Goal: Transaction & Acquisition: Book appointment/travel/reservation

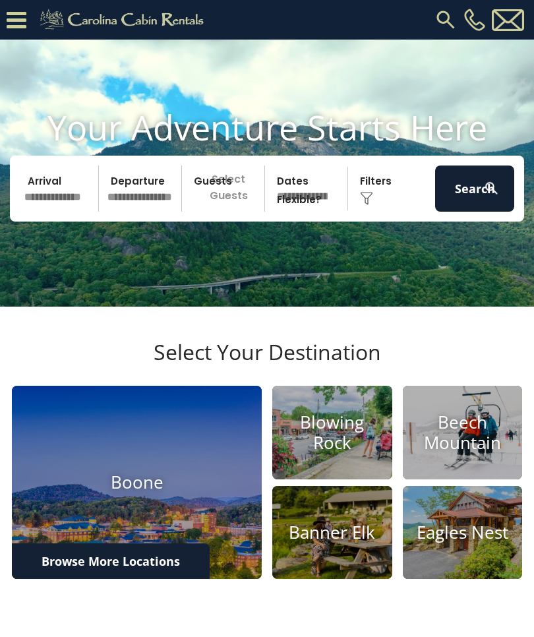
click at [71, 204] on input "text" at bounding box center [59, 188] width 79 height 46
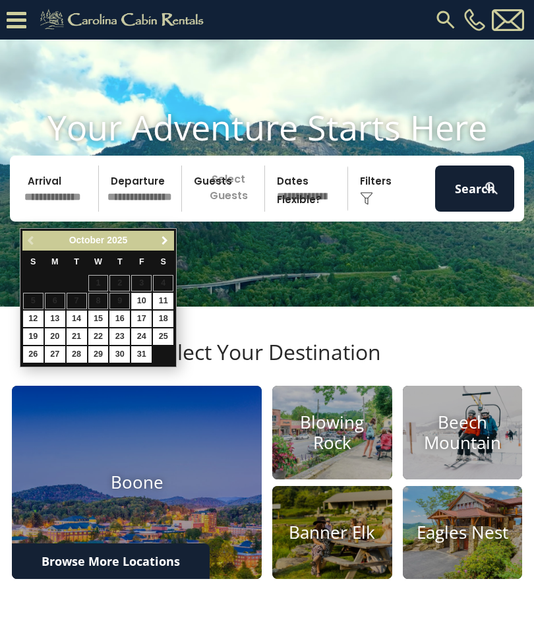
click at [167, 243] on span "Next" at bounding box center [165, 240] width 11 height 11
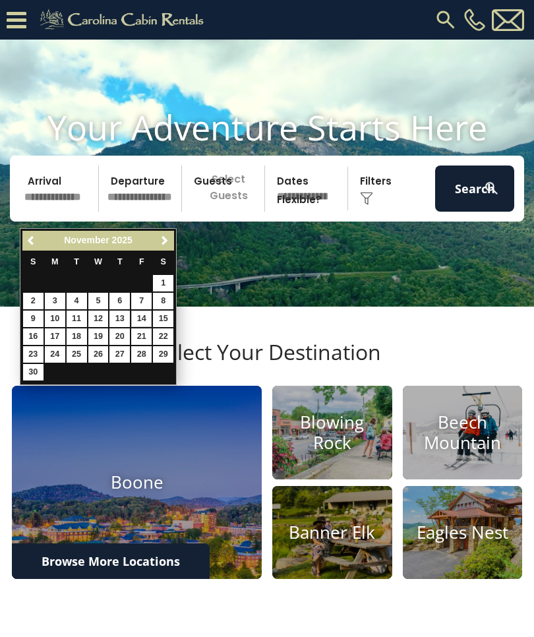
click at [142, 318] on link "14" at bounding box center [141, 318] width 20 height 16
type input "********"
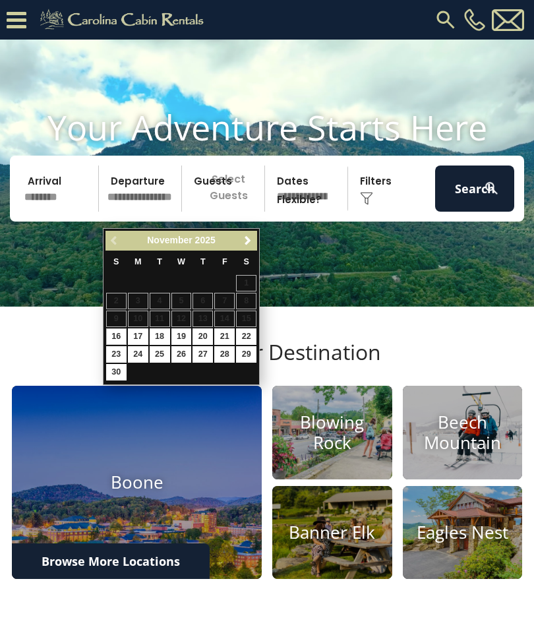
click at [117, 335] on link "16" at bounding box center [116, 336] width 20 height 16
type input "********"
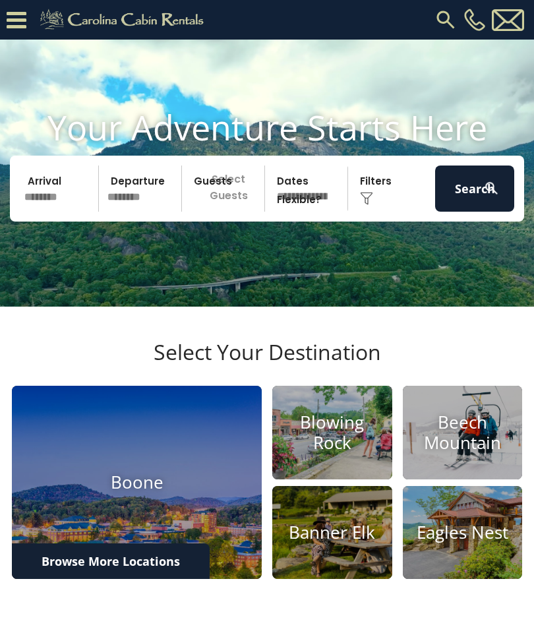
click at [225, 212] on p "Select Guests" at bounding box center [225, 188] width 78 height 46
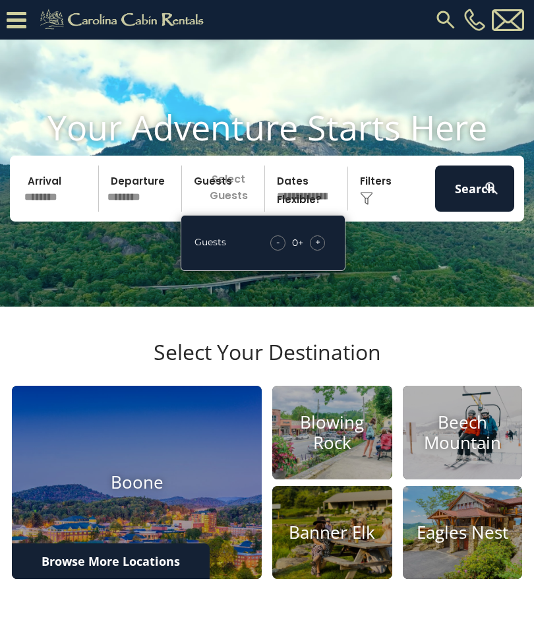
click at [316, 249] on span "+" at bounding box center [317, 241] width 5 height 13
click at [310, 251] on div "+" at bounding box center [317, 242] width 15 height 15
click at [316, 249] on span "+" at bounding box center [317, 241] width 5 height 13
click at [314, 251] on div "+" at bounding box center [317, 242] width 15 height 15
click at [316, 249] on span "+" at bounding box center [317, 241] width 5 height 13
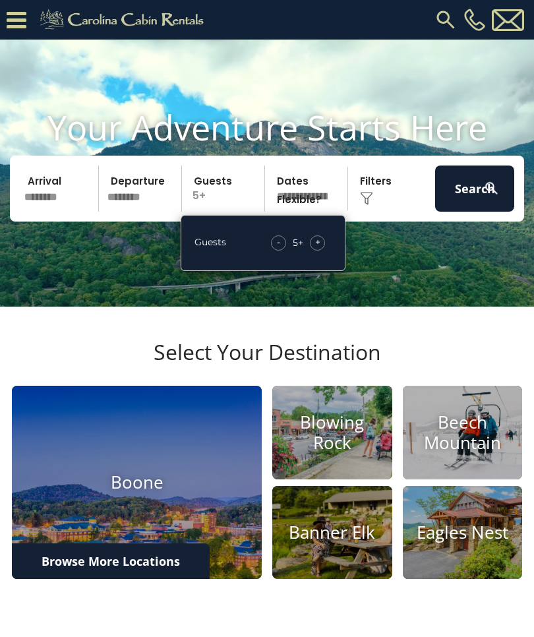
click at [314, 251] on div "+" at bounding box center [317, 242] width 15 height 15
click at [313, 251] on div "+" at bounding box center [317, 242] width 15 height 15
click at [467, 202] on button "Search" at bounding box center [474, 188] width 79 height 46
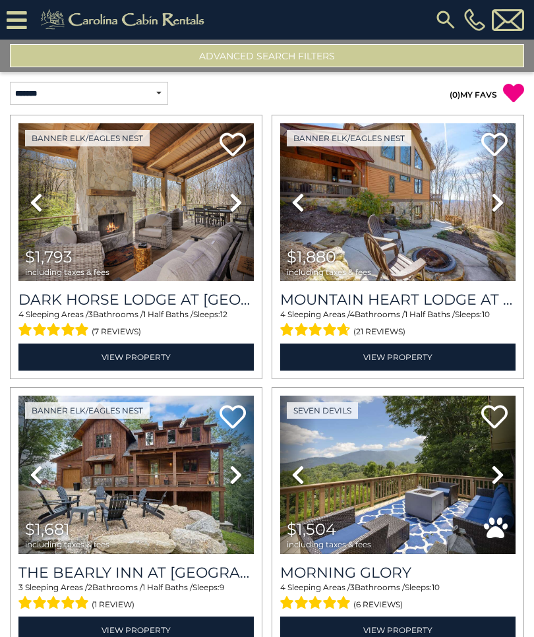
click at [307, 57] on button "Advanced Search Filters" at bounding box center [267, 55] width 514 height 23
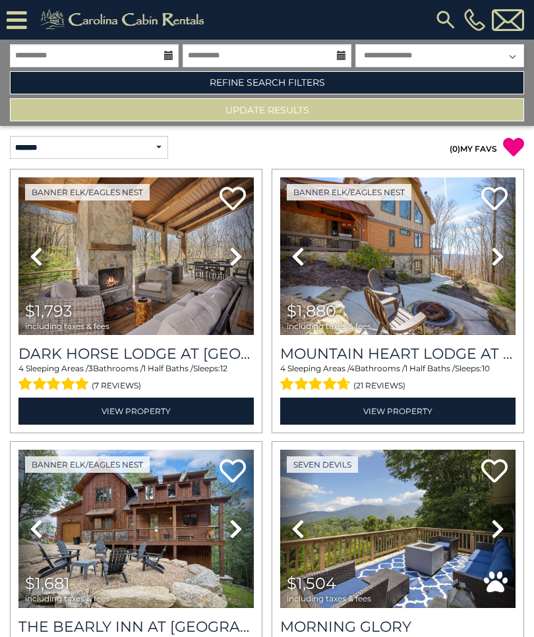
click at [317, 82] on link "Refine Search Filters" at bounding box center [267, 82] width 514 height 23
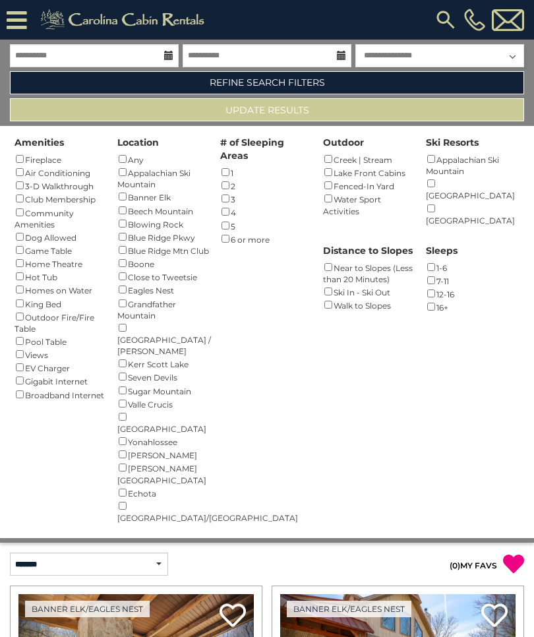
click at [54, 270] on div "Hot Tub ()" at bounding box center [62, 276] width 94 height 13
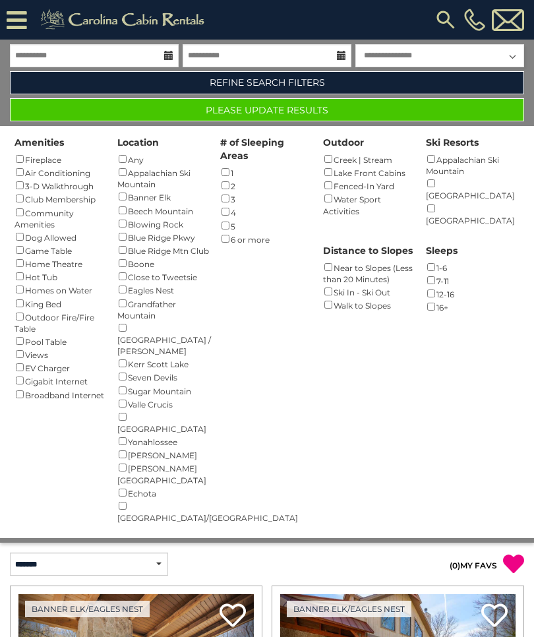
click at [305, 109] on button "Please Update Results" at bounding box center [267, 109] width 514 height 23
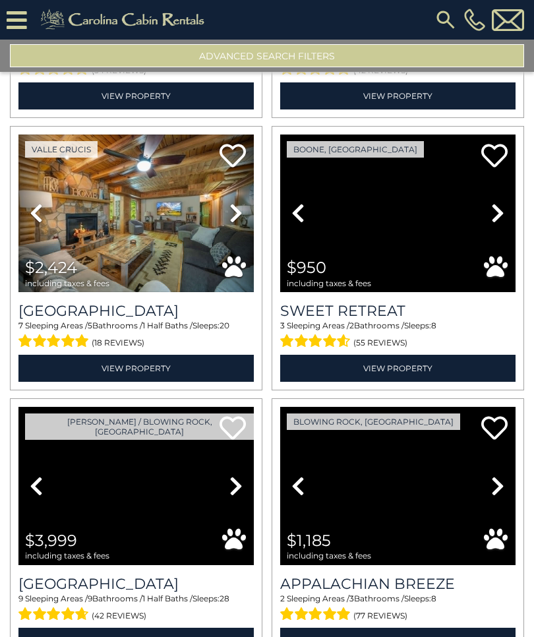
scroll to position [1072, 0]
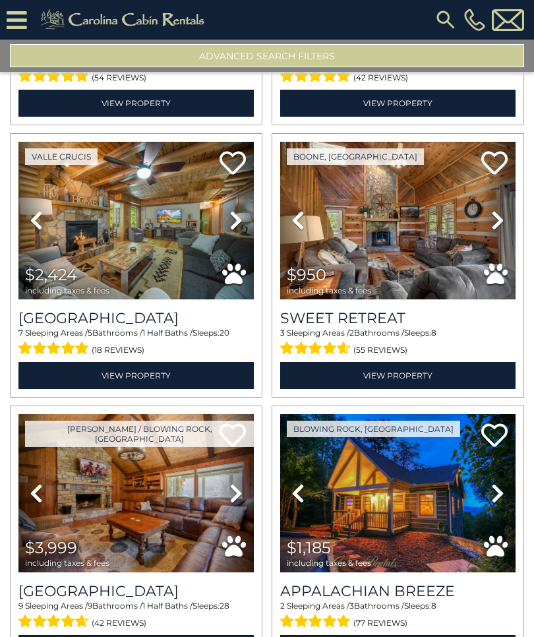
click at [425, 261] on img at bounding box center [397, 221] width 235 height 158
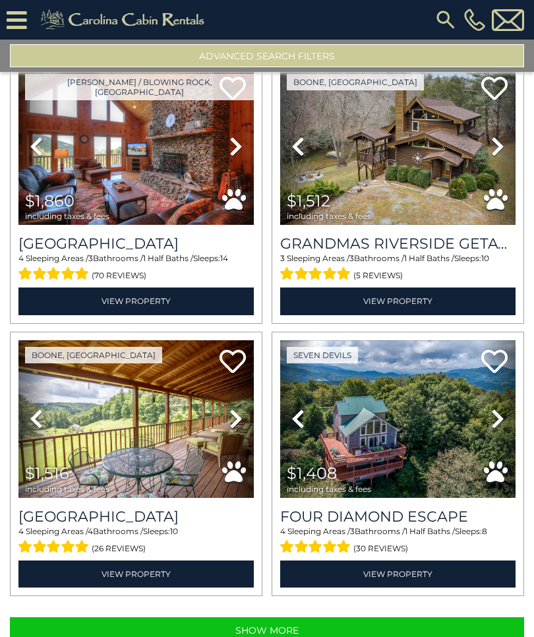
scroll to position [3599, 0]
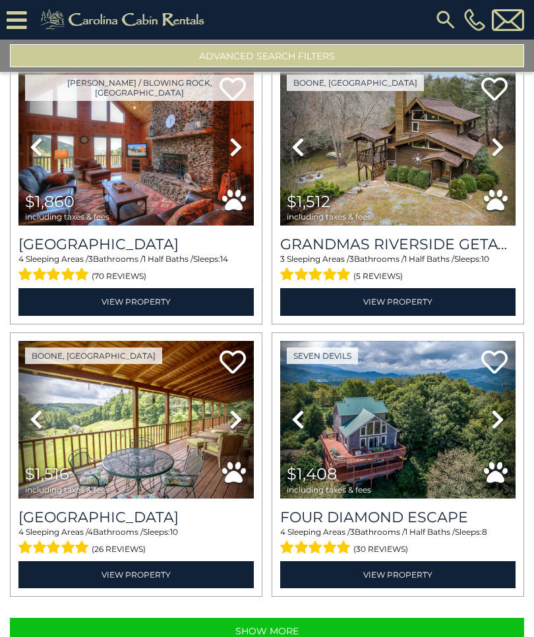
click at [394, 432] on img at bounding box center [397, 420] width 235 height 158
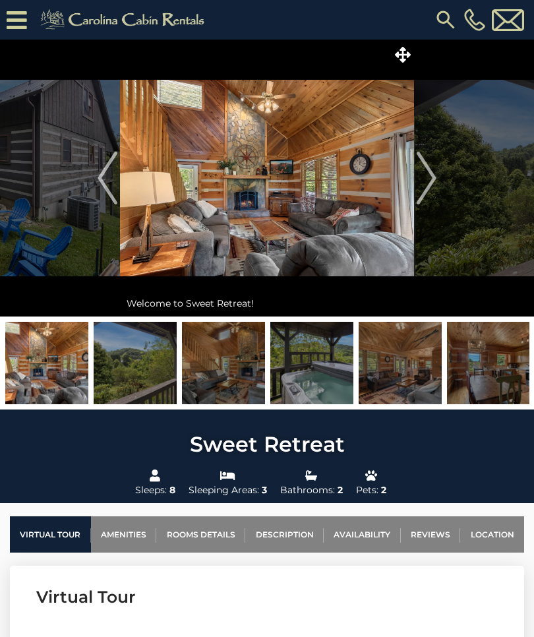
click at [365, 250] on img at bounding box center [267, 178] width 294 height 277
click at [368, 241] on img at bounding box center [267, 178] width 294 height 277
click at [372, 229] on img at bounding box center [267, 178] width 294 height 277
click at [430, 185] on img "Next" at bounding box center [427, 178] width 20 height 53
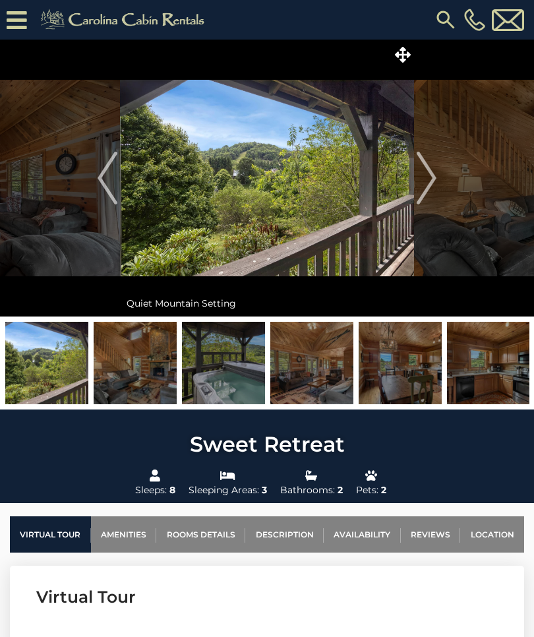
click at [431, 183] on img "Next" at bounding box center [427, 178] width 20 height 53
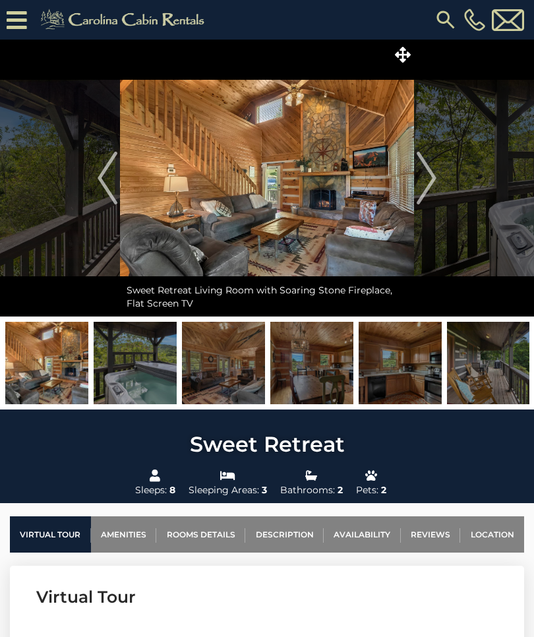
click at [432, 183] on img "Next" at bounding box center [427, 178] width 20 height 53
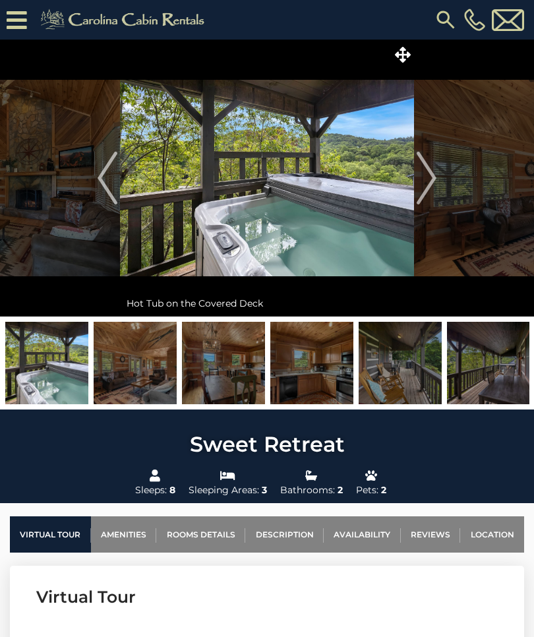
click at [428, 192] on img "Next" at bounding box center [427, 178] width 20 height 53
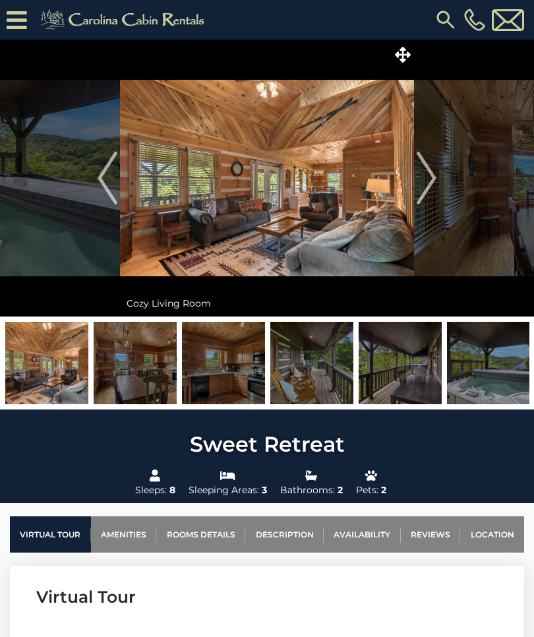
click at [426, 185] on img "Next" at bounding box center [427, 178] width 20 height 53
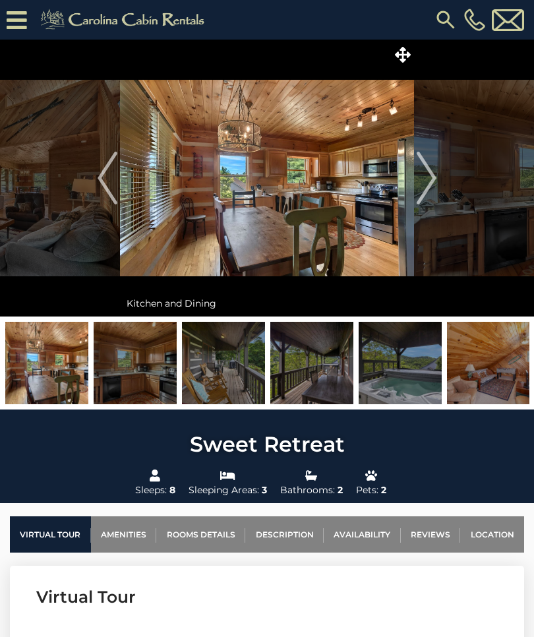
click at [418, 185] on img "Next" at bounding box center [427, 178] width 20 height 53
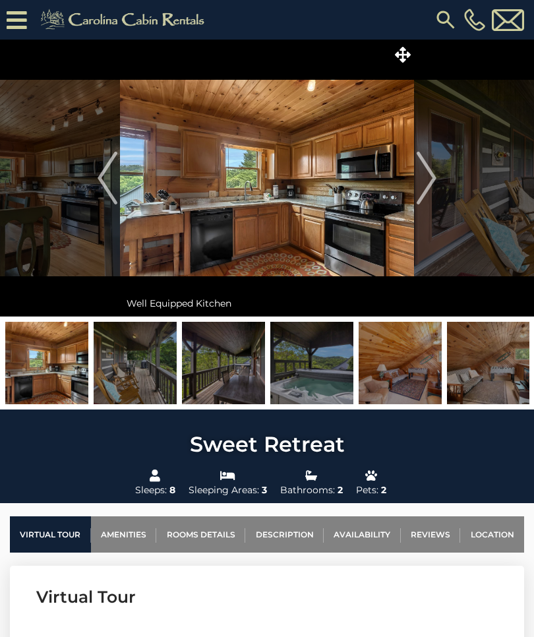
click at [424, 183] on img "Next" at bounding box center [427, 178] width 20 height 53
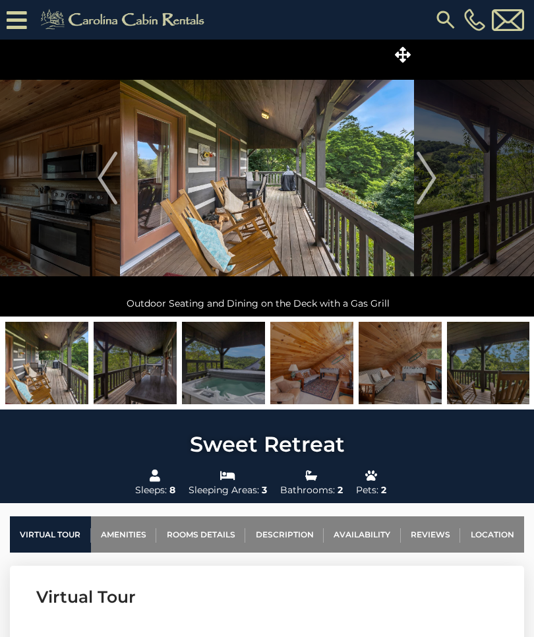
click at [420, 179] on img "Next" at bounding box center [427, 178] width 20 height 53
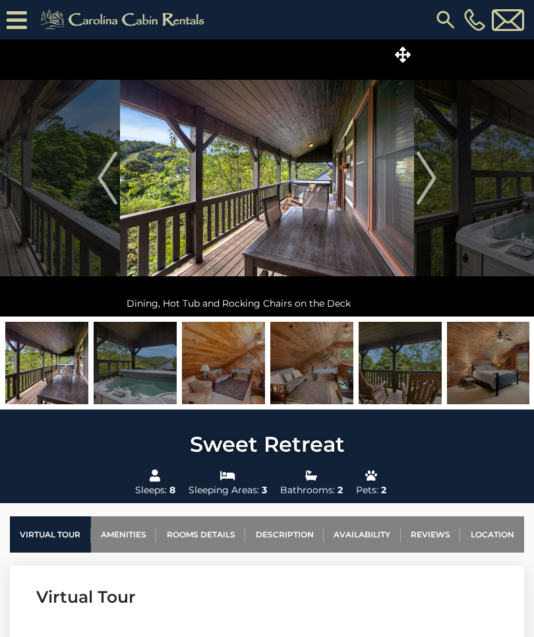
click at [417, 179] on img "Next" at bounding box center [427, 178] width 20 height 53
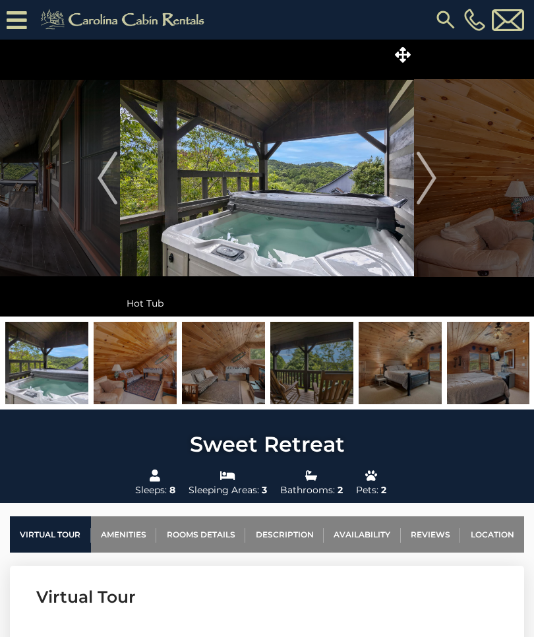
click at [425, 187] on img "Next" at bounding box center [427, 178] width 20 height 53
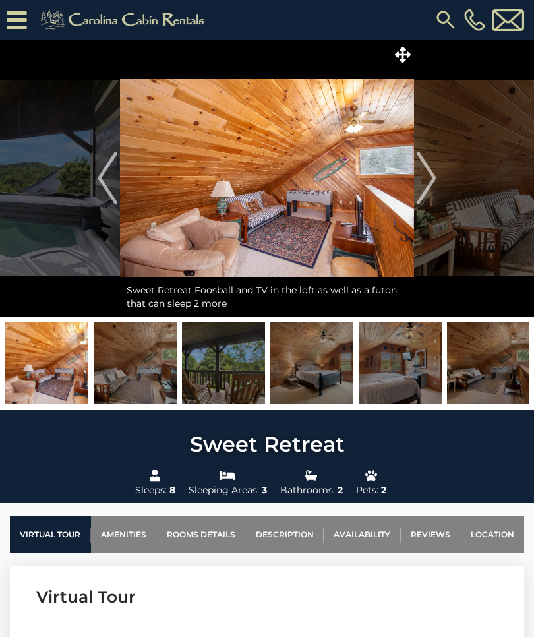
click at [421, 183] on img "Next" at bounding box center [427, 178] width 20 height 53
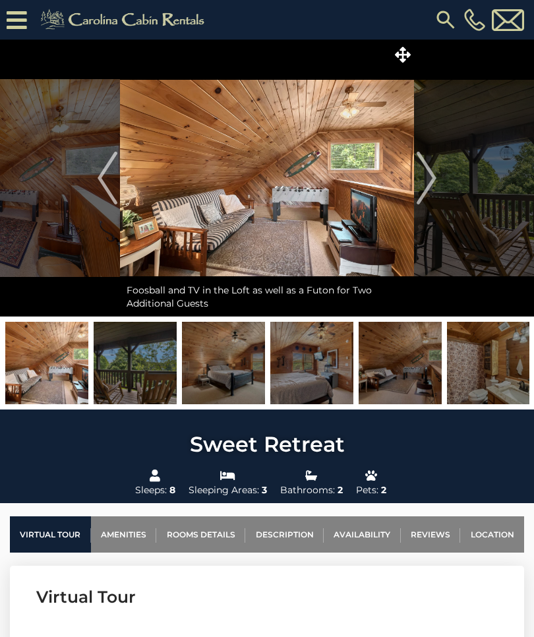
click at [423, 181] on img "Next" at bounding box center [427, 178] width 20 height 53
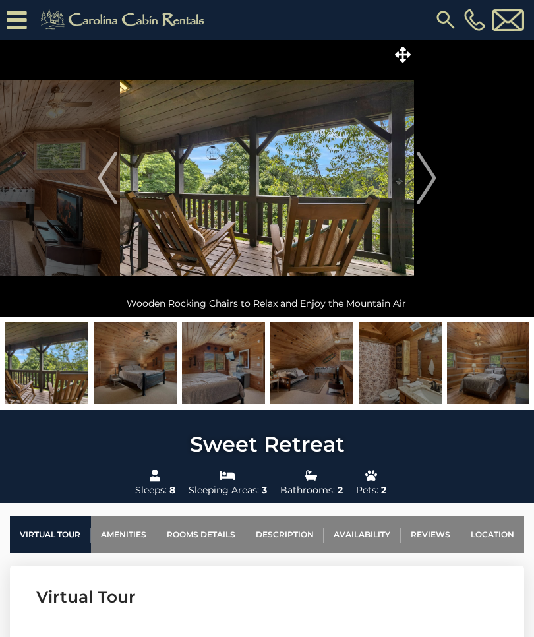
click at [428, 183] on img "Next" at bounding box center [427, 178] width 20 height 53
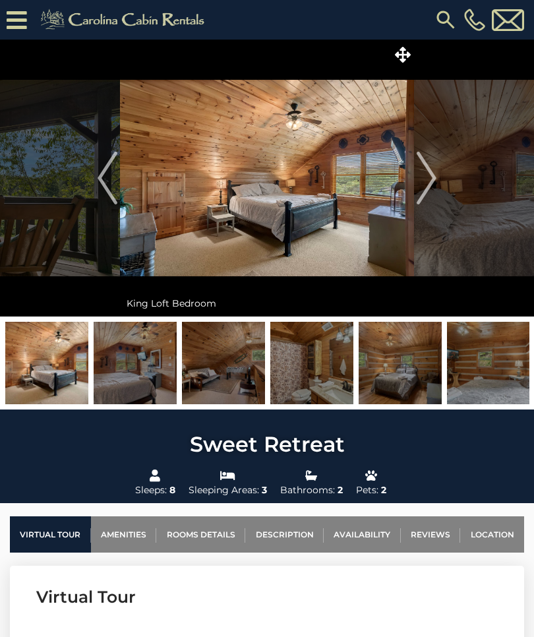
click at [428, 182] on img "Next" at bounding box center [427, 178] width 20 height 53
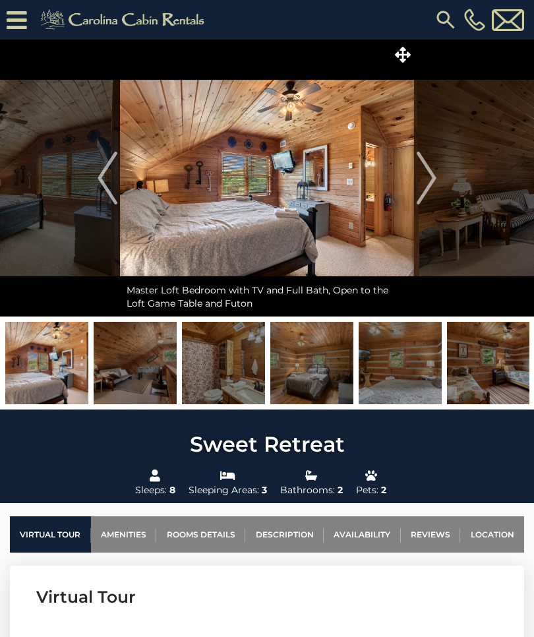
click at [425, 181] on img "Next" at bounding box center [427, 178] width 20 height 53
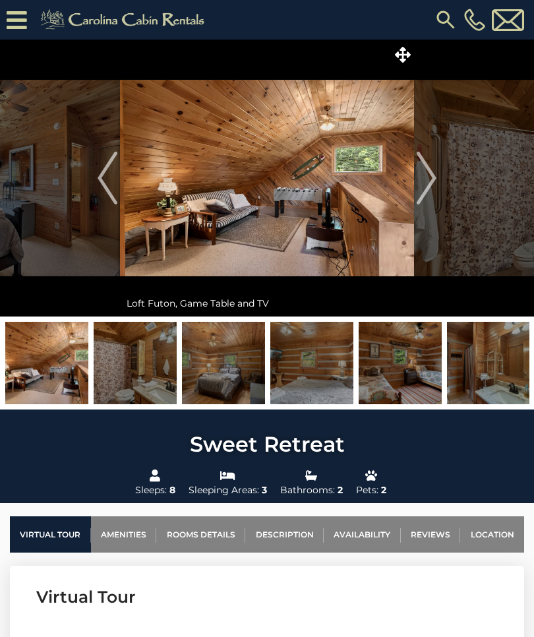
click at [419, 176] on img "Next" at bounding box center [427, 178] width 20 height 53
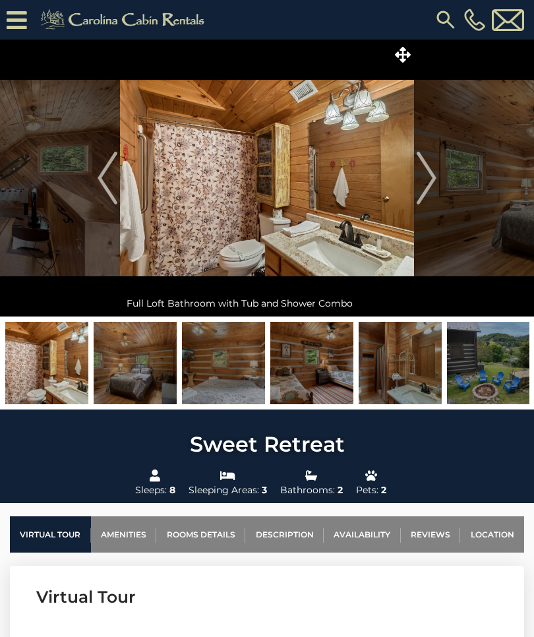
click at [426, 185] on img "Next" at bounding box center [427, 178] width 20 height 53
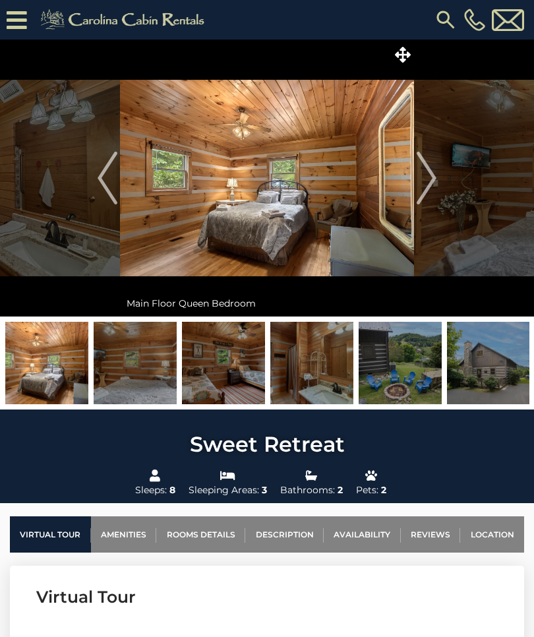
click at [427, 187] on img "Next" at bounding box center [427, 178] width 20 height 53
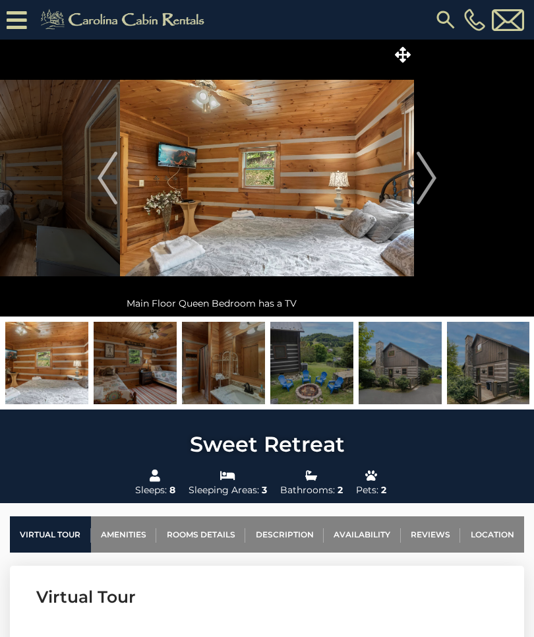
click at [425, 183] on img "Next" at bounding box center [427, 178] width 20 height 53
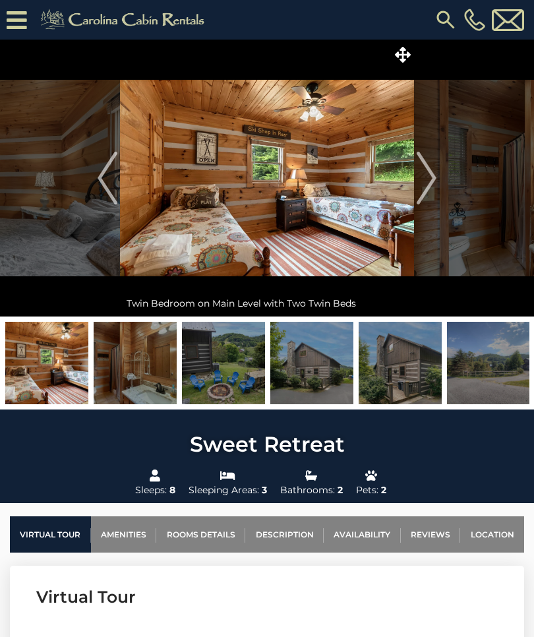
click at [419, 171] on img "Next" at bounding box center [427, 178] width 20 height 53
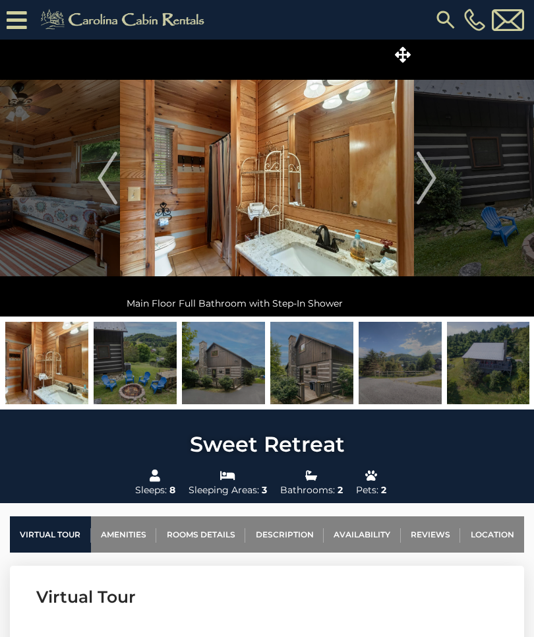
click at [424, 177] on img "Next" at bounding box center [427, 178] width 20 height 53
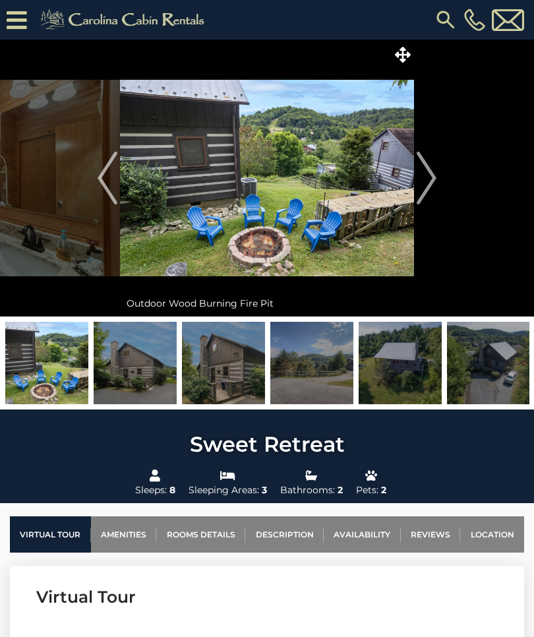
click at [427, 179] on img "Next" at bounding box center [427, 178] width 20 height 53
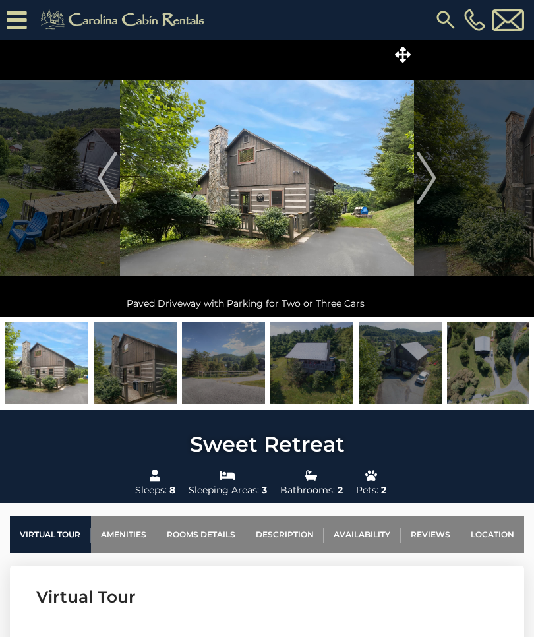
click at [423, 177] on img "Next" at bounding box center [427, 178] width 20 height 53
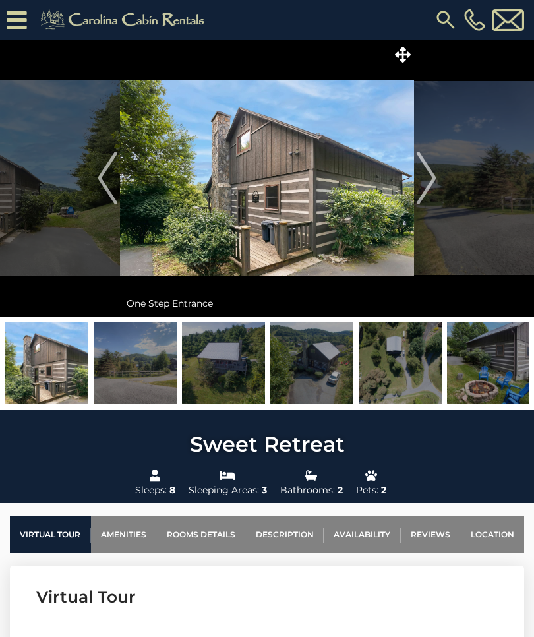
click at [428, 171] on img "Next" at bounding box center [427, 178] width 20 height 53
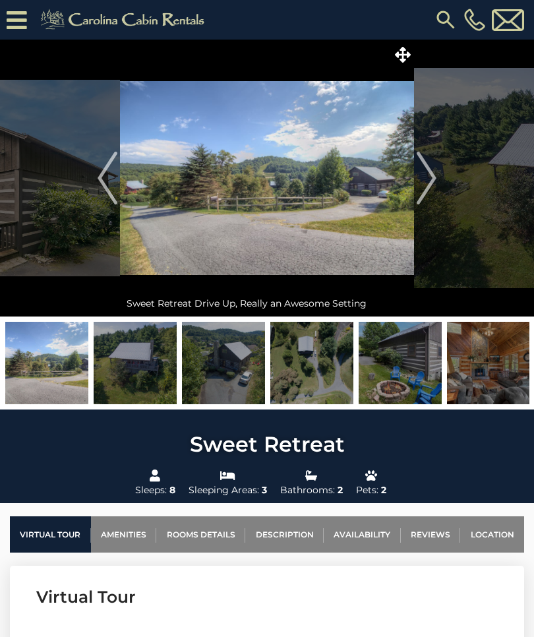
click at [435, 177] on img "Next" at bounding box center [427, 178] width 20 height 53
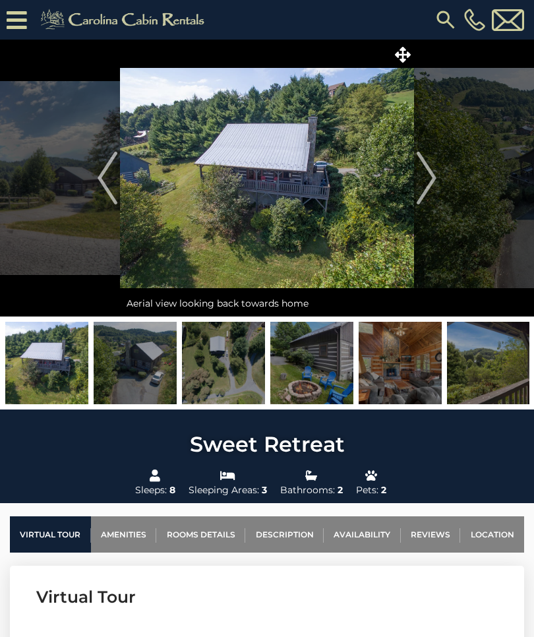
click at [430, 179] on img "Next" at bounding box center [427, 178] width 20 height 53
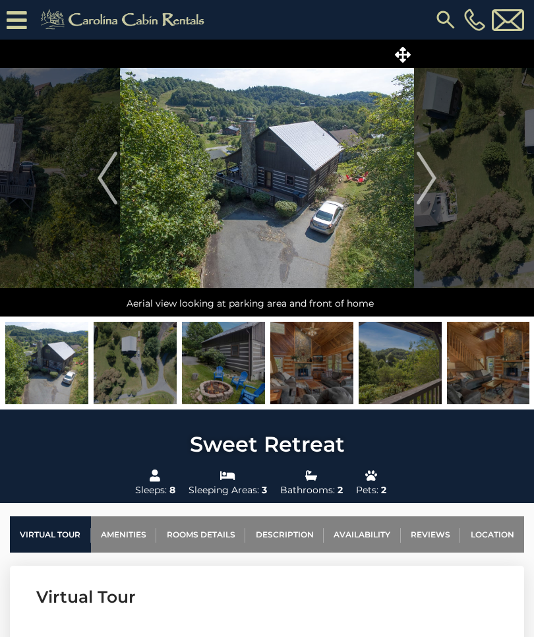
click at [421, 177] on img "Next" at bounding box center [427, 178] width 20 height 53
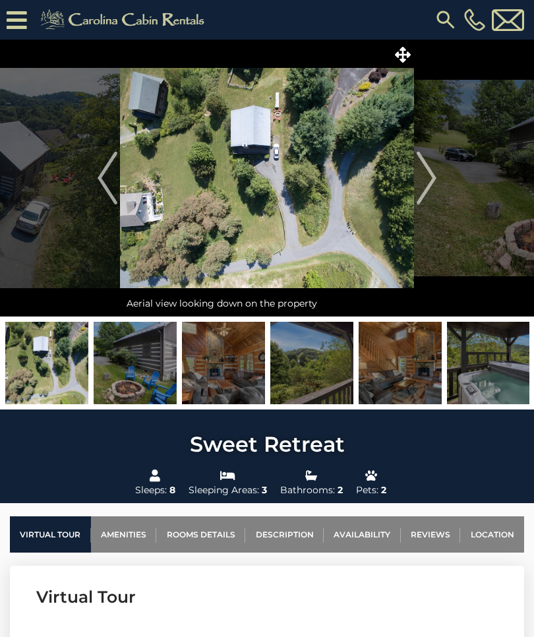
click at [425, 180] on img "Next" at bounding box center [427, 178] width 20 height 53
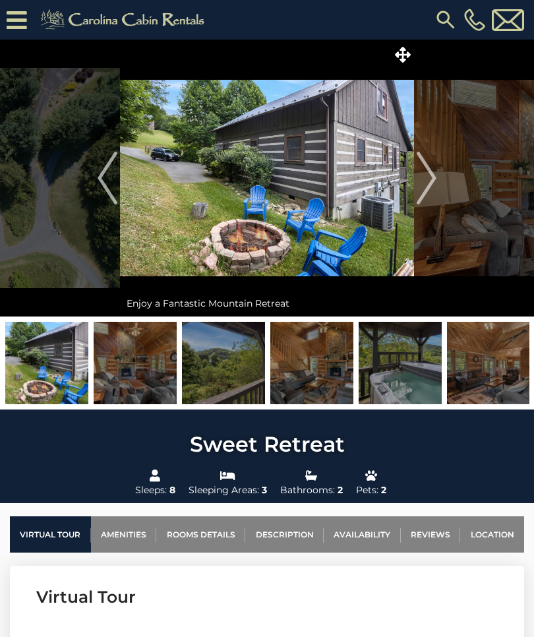
click at [425, 177] on img "Next" at bounding box center [427, 178] width 20 height 53
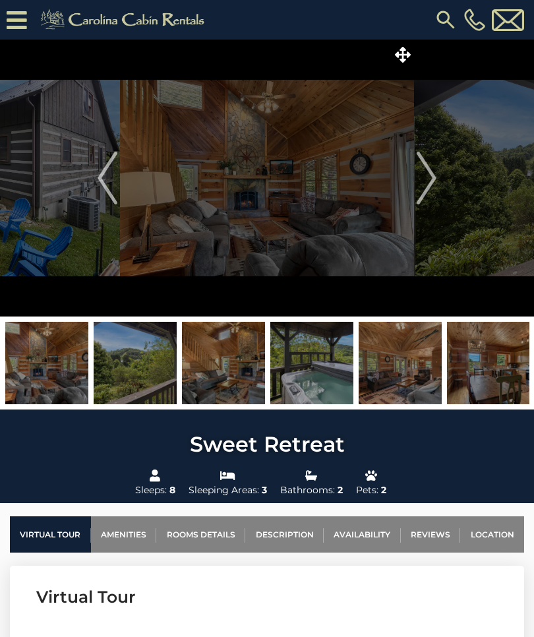
click at [425, 177] on img "Next" at bounding box center [427, 178] width 20 height 53
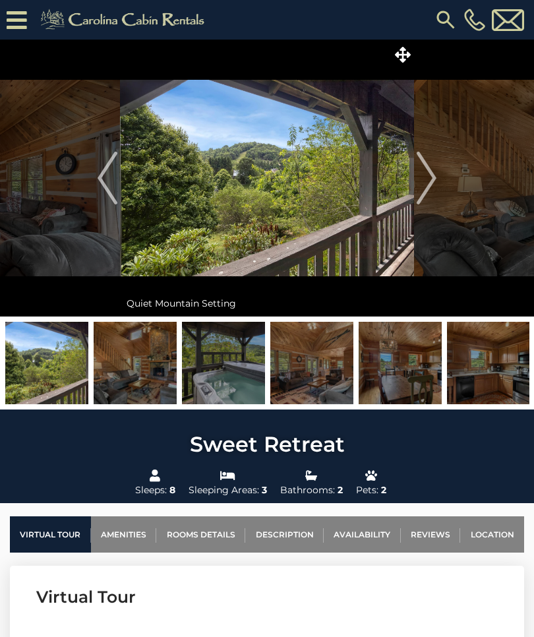
click at [423, 175] on img "Next" at bounding box center [427, 178] width 20 height 53
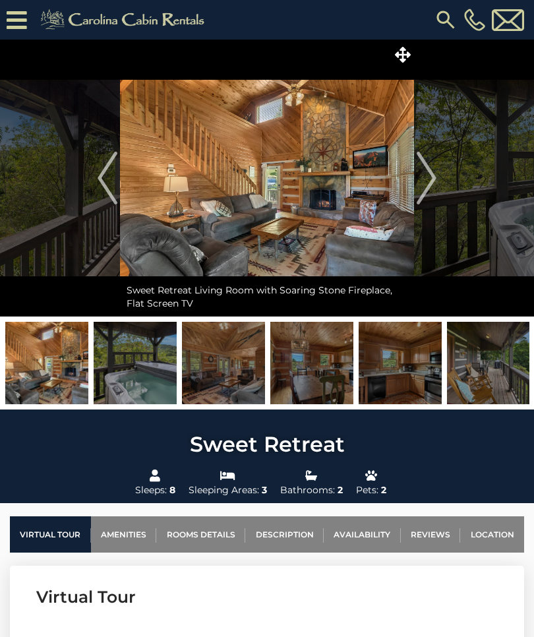
click at [427, 175] on img "Next" at bounding box center [427, 178] width 20 height 53
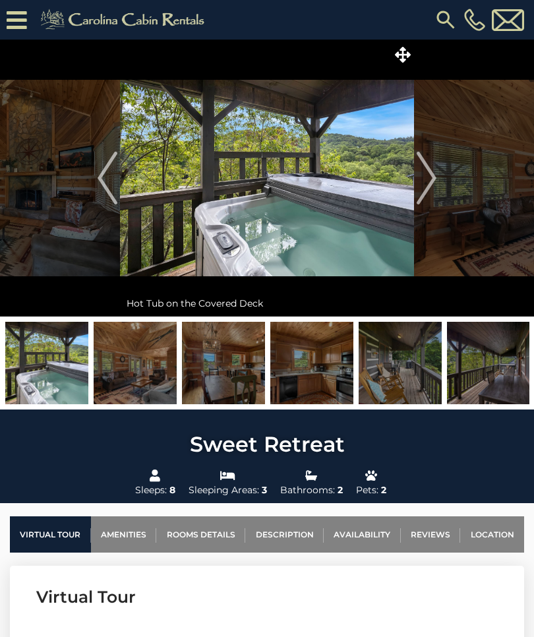
click at [428, 182] on img "Next" at bounding box center [427, 178] width 20 height 53
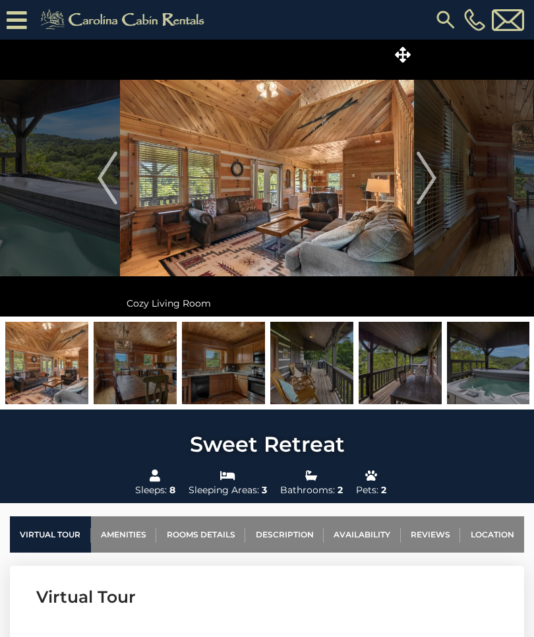
click at [427, 178] on img "Next" at bounding box center [427, 178] width 20 height 53
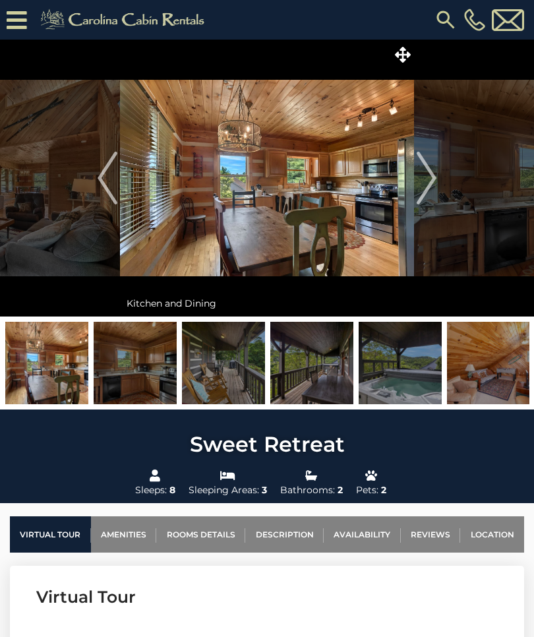
click at [423, 179] on img "Next" at bounding box center [427, 178] width 20 height 53
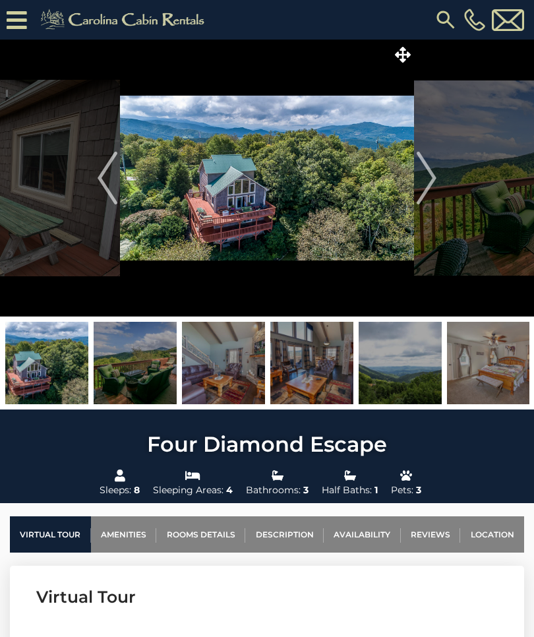
click at [430, 183] on img "Next" at bounding box center [427, 178] width 20 height 53
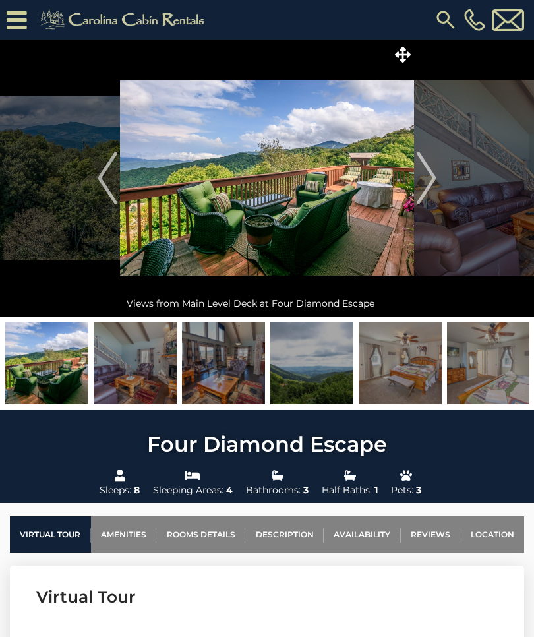
click at [432, 181] on img "Next" at bounding box center [427, 178] width 20 height 53
